Goal: Task Accomplishment & Management: Use online tool/utility

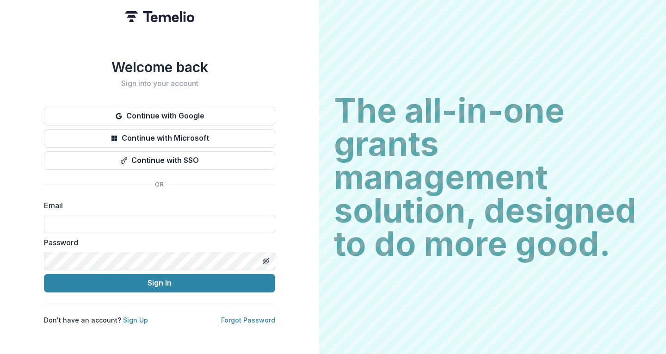
click at [86, 217] on input at bounding box center [159, 224] width 231 height 19
type input "**********"
